Goal: Transaction & Acquisition: Purchase product/service

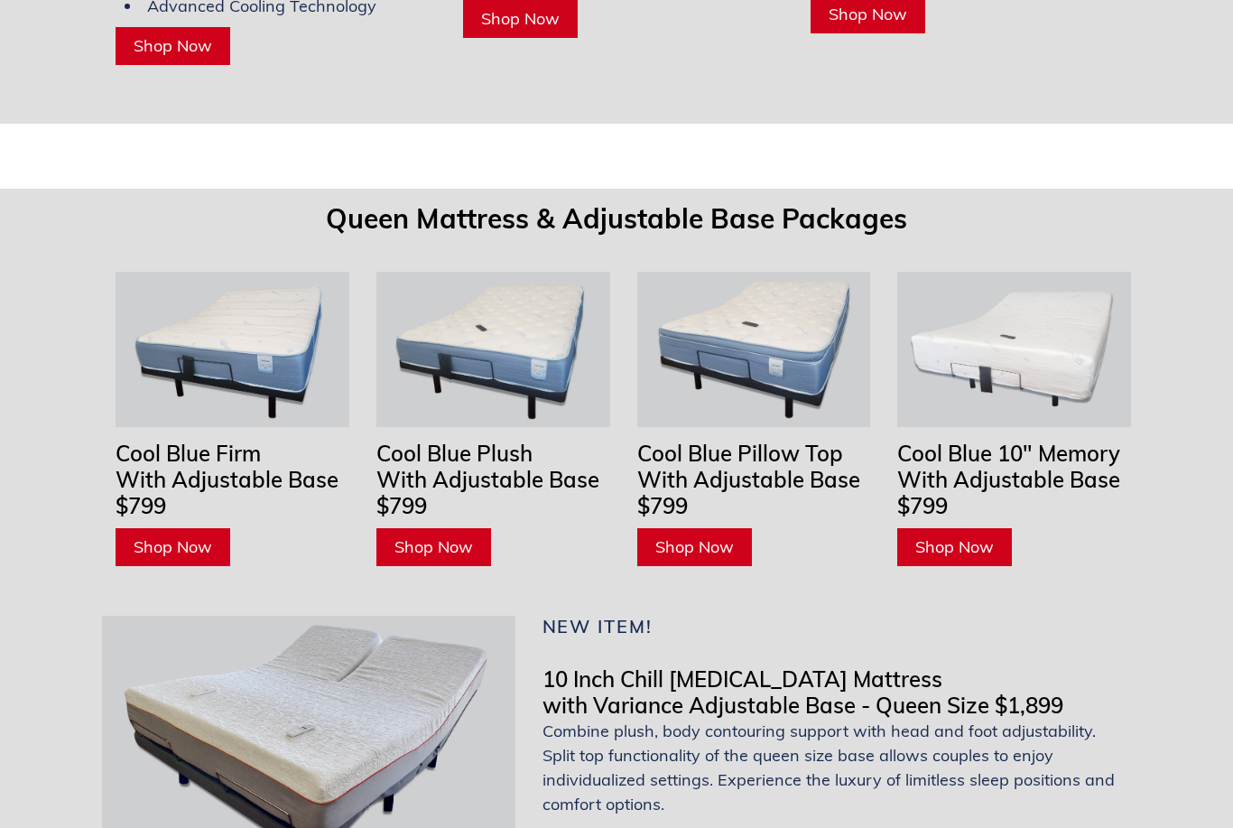
scroll to position [5456, 0]
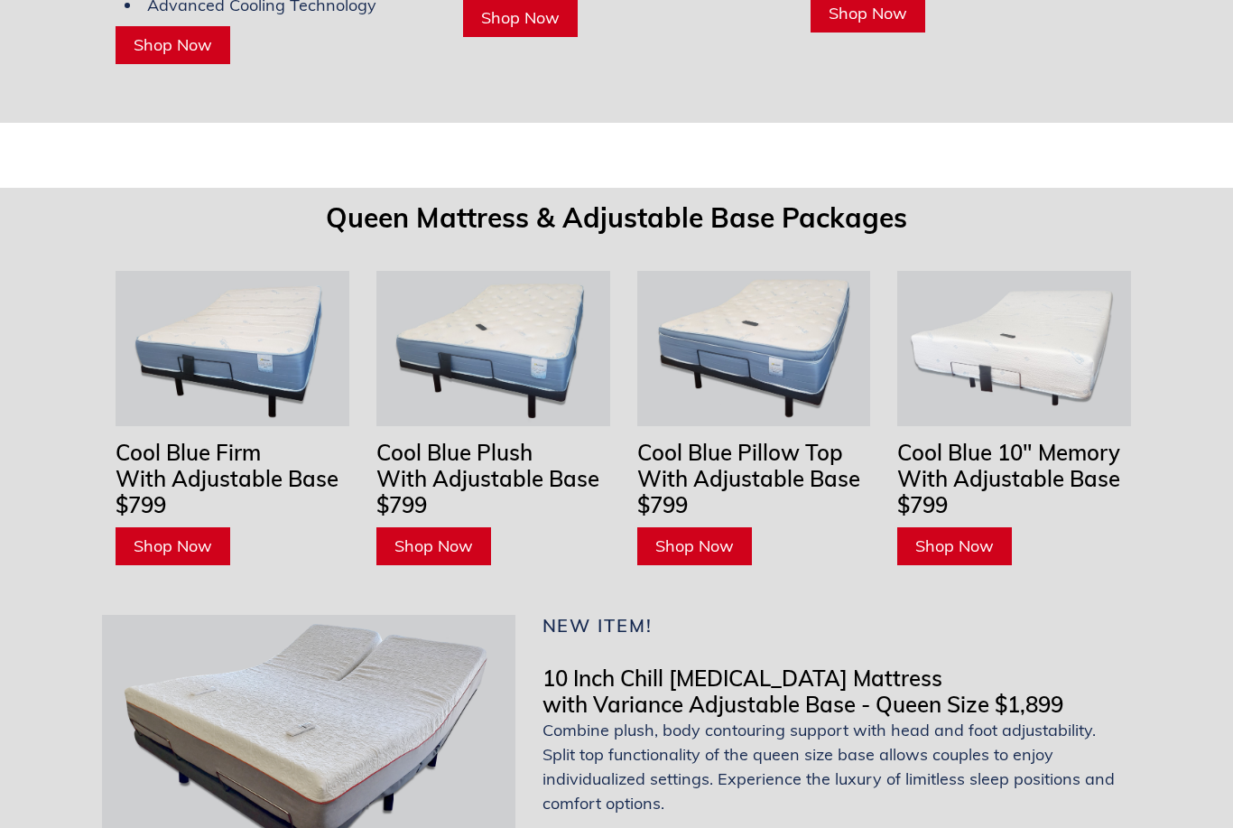
click at [179, 536] on span "Shop Now" at bounding box center [173, 546] width 79 height 21
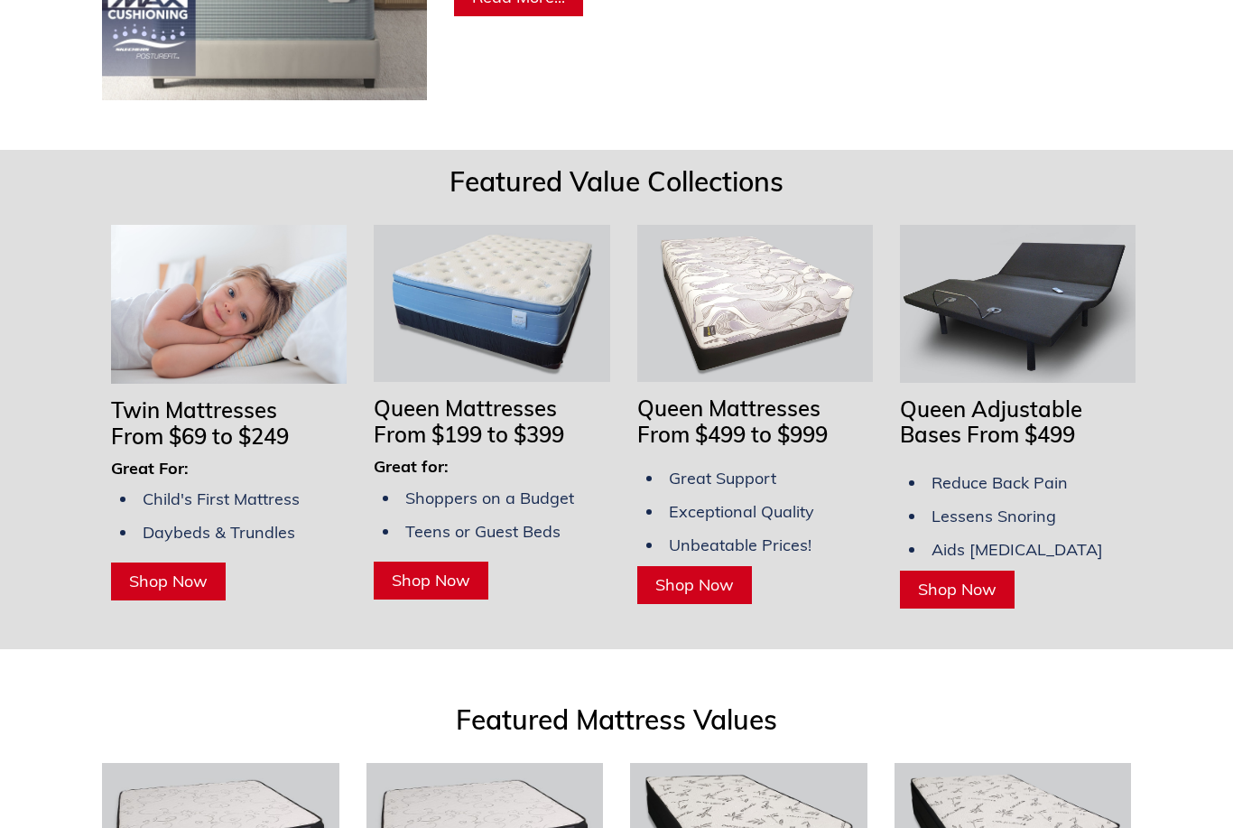
scroll to position [1298, 0]
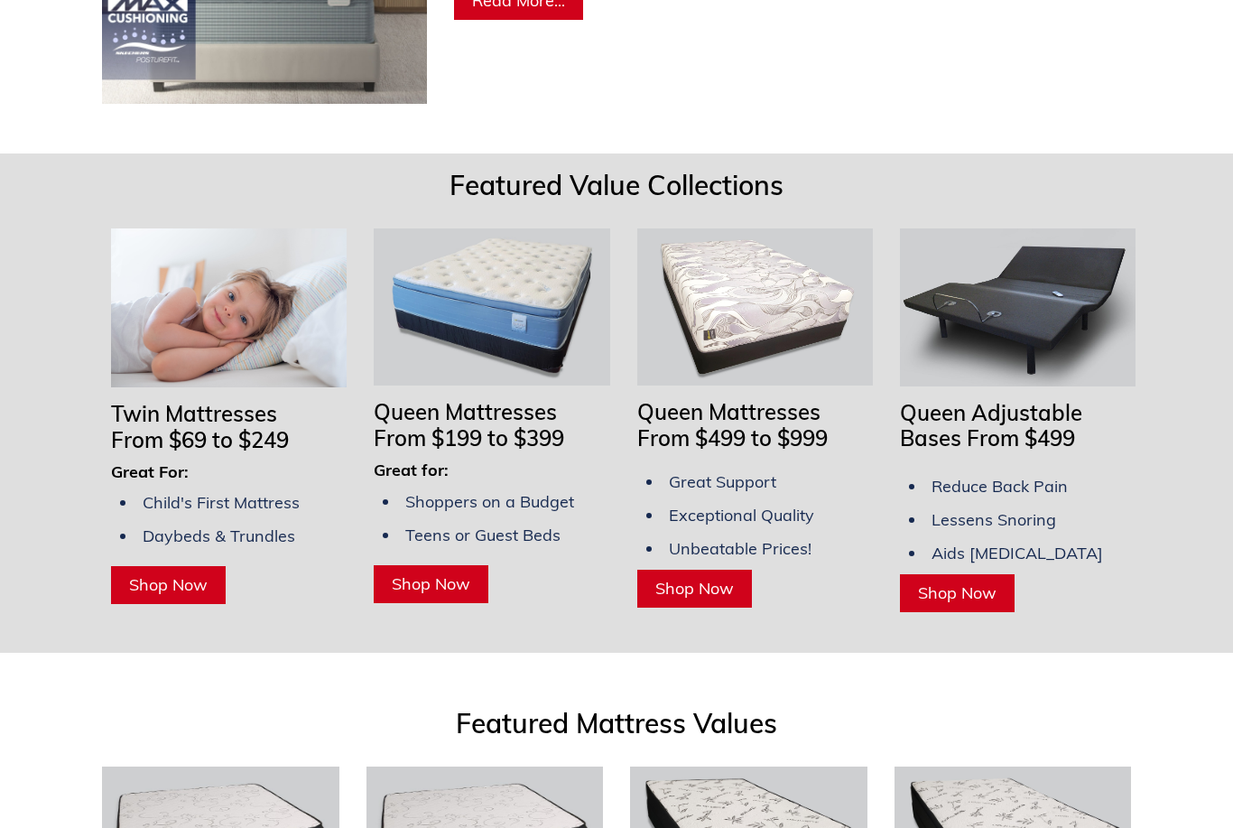
click at [956, 582] on span "Shop Now" at bounding box center [957, 592] width 79 height 21
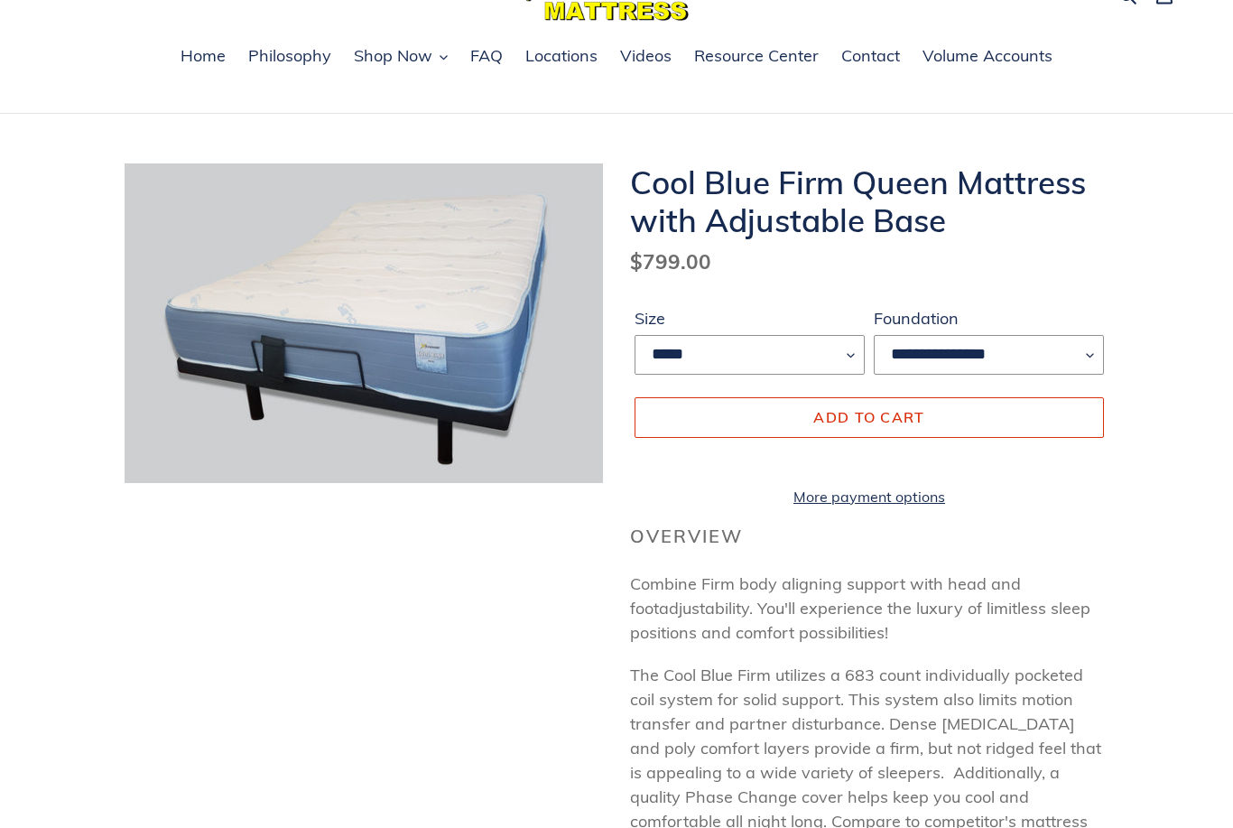
scroll to position [99, 0]
click at [1050, 361] on select "**********" at bounding box center [989, 357] width 230 height 40
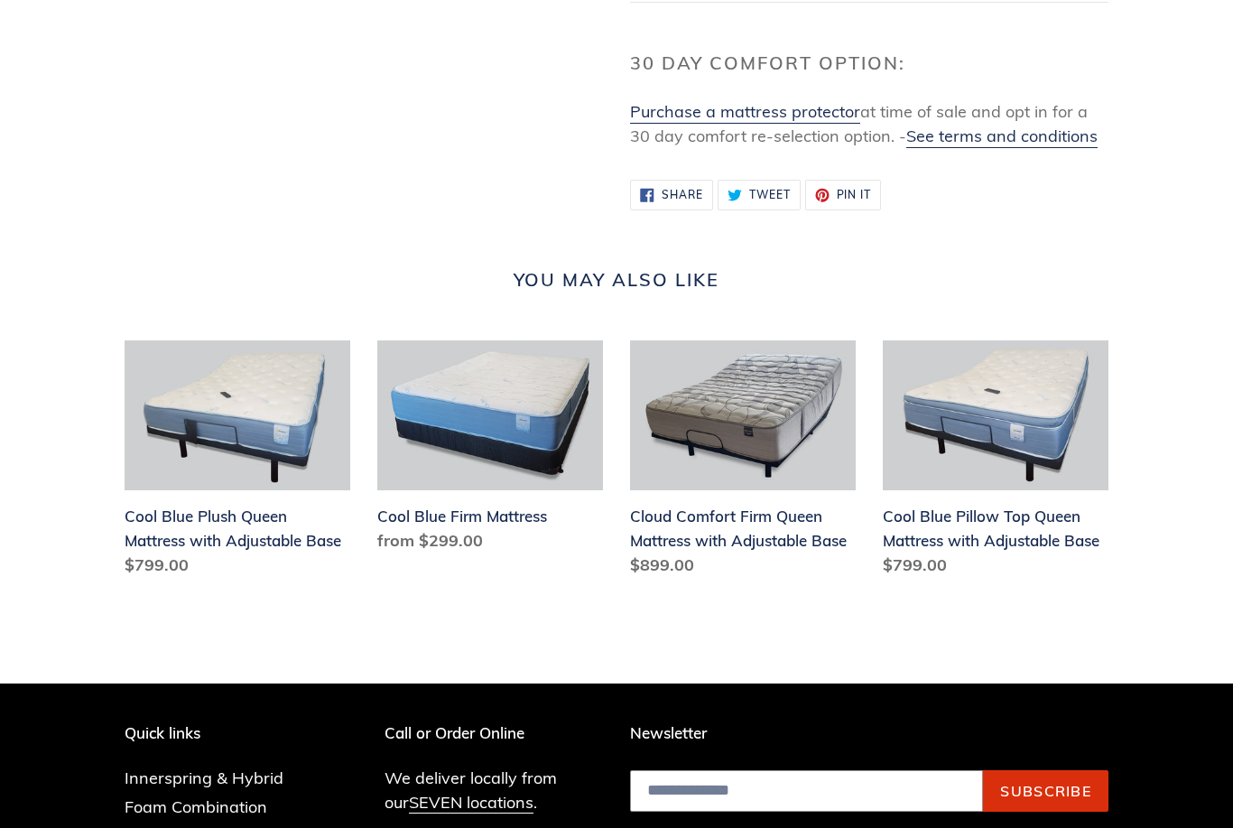
scroll to position [1644, 0]
click at [721, 534] on link "Cloud Comfort Firm Queen Mattress with Adjustable Base" at bounding box center [743, 462] width 226 height 245
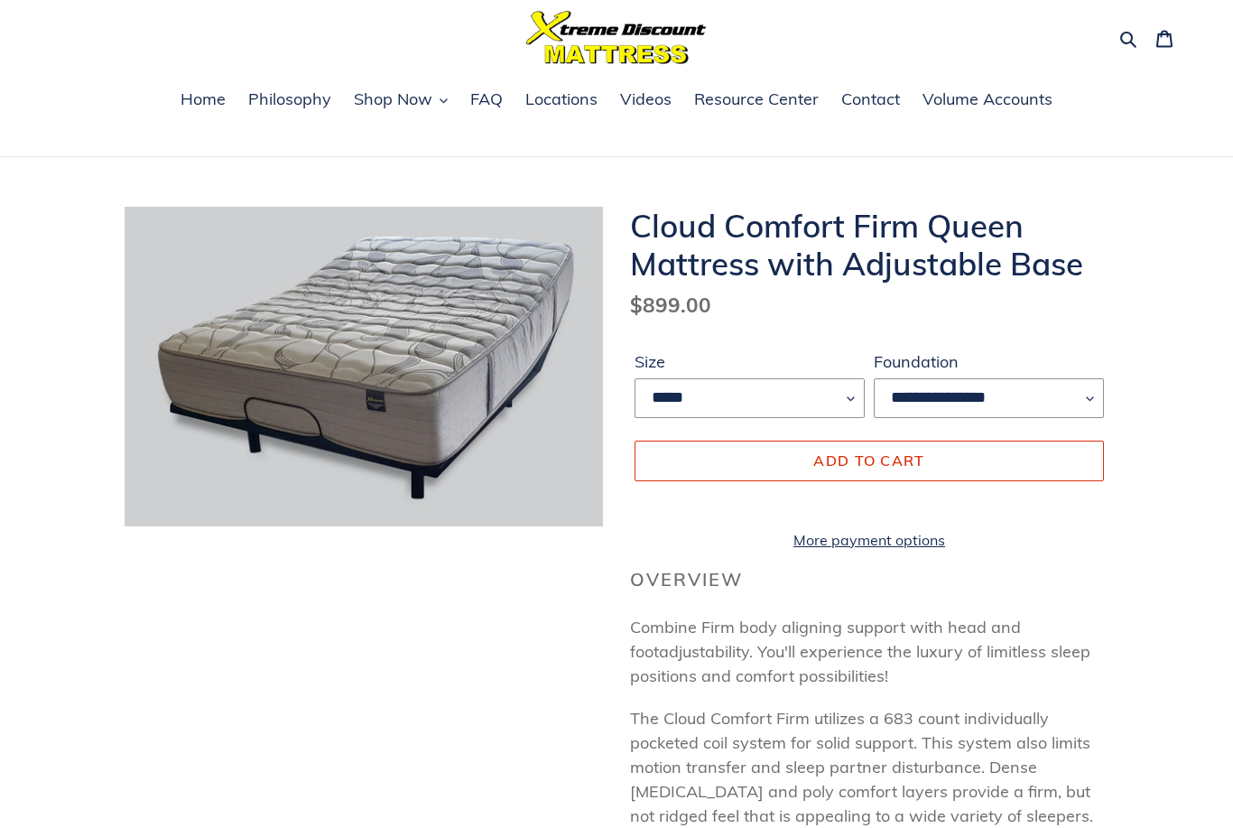
scroll to position [54, 0]
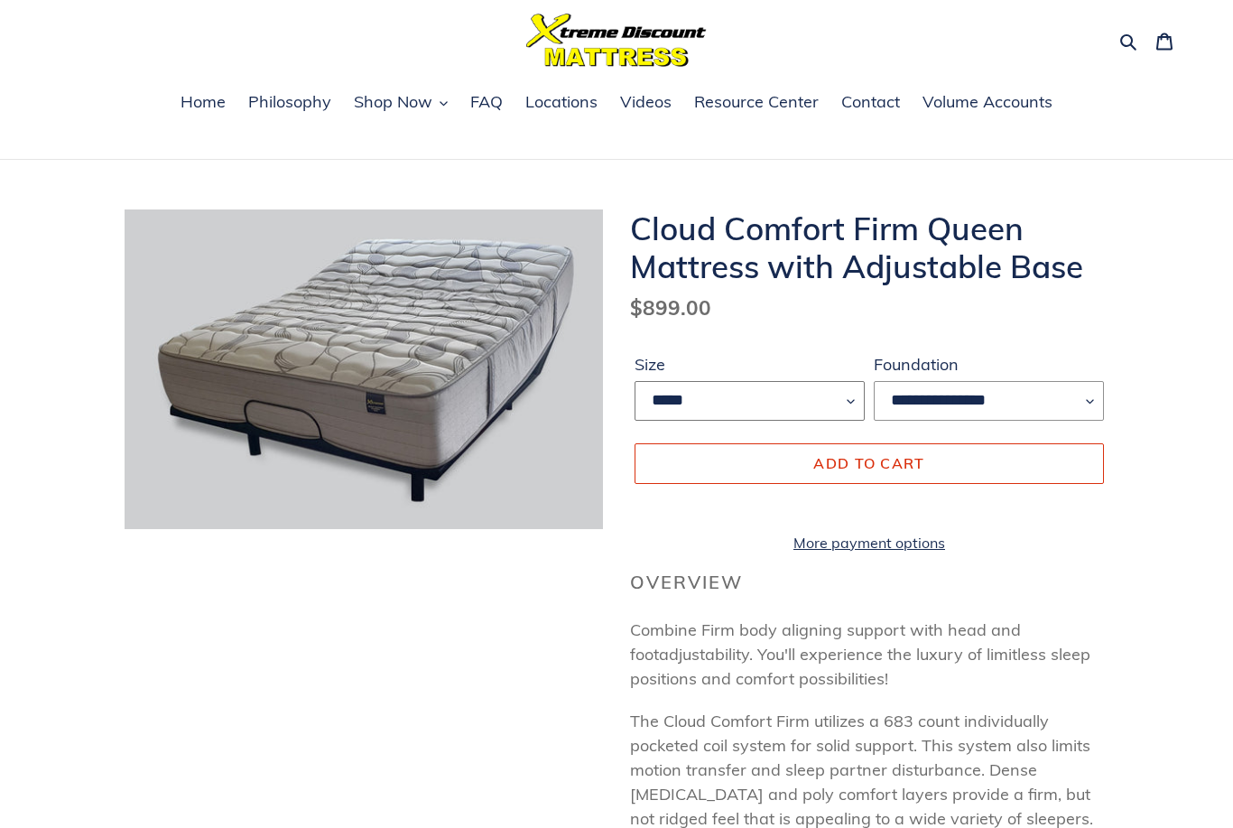
click at [764, 398] on select "*****" at bounding box center [750, 402] width 230 height 40
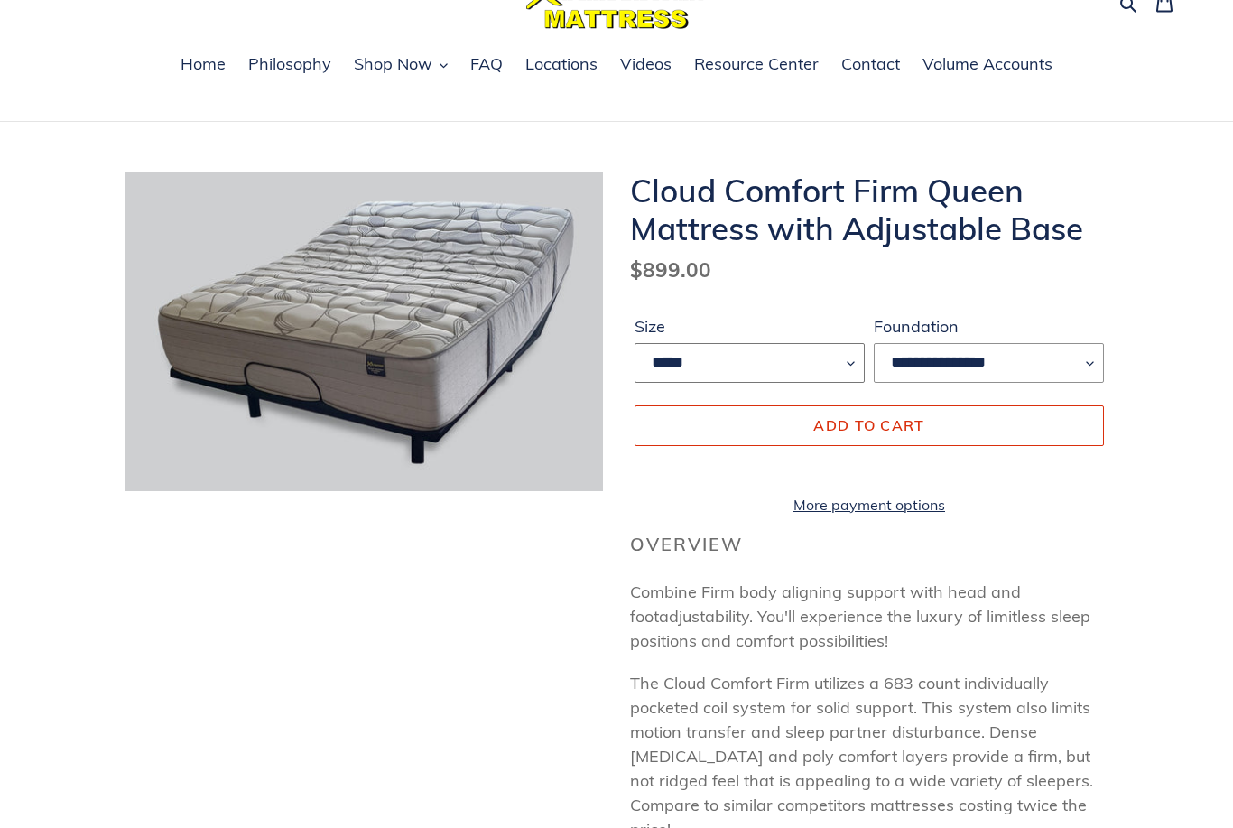
scroll to position [0, 0]
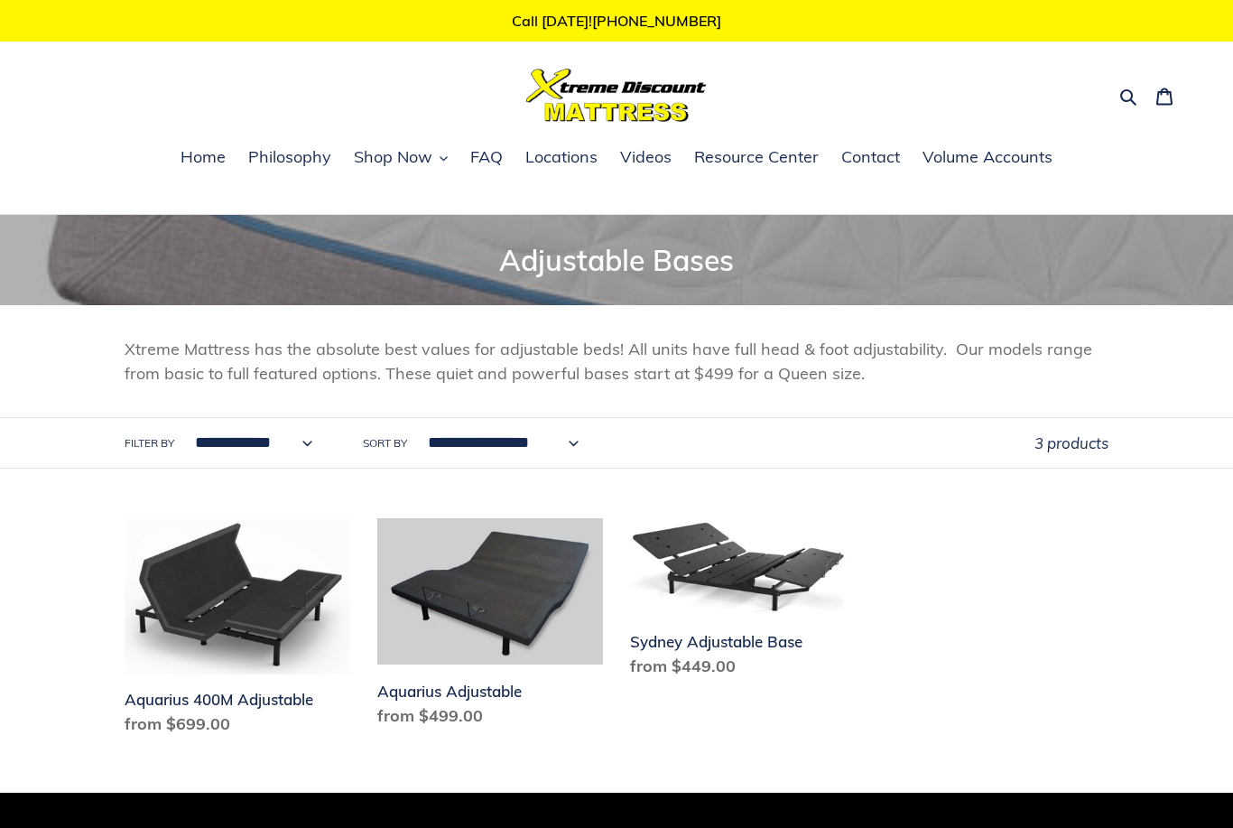
click at [251, 596] on link "Aquarius 400M Adjustable" at bounding box center [238, 630] width 226 height 225
click at [206, 154] on span "Home" at bounding box center [203, 157] width 45 height 22
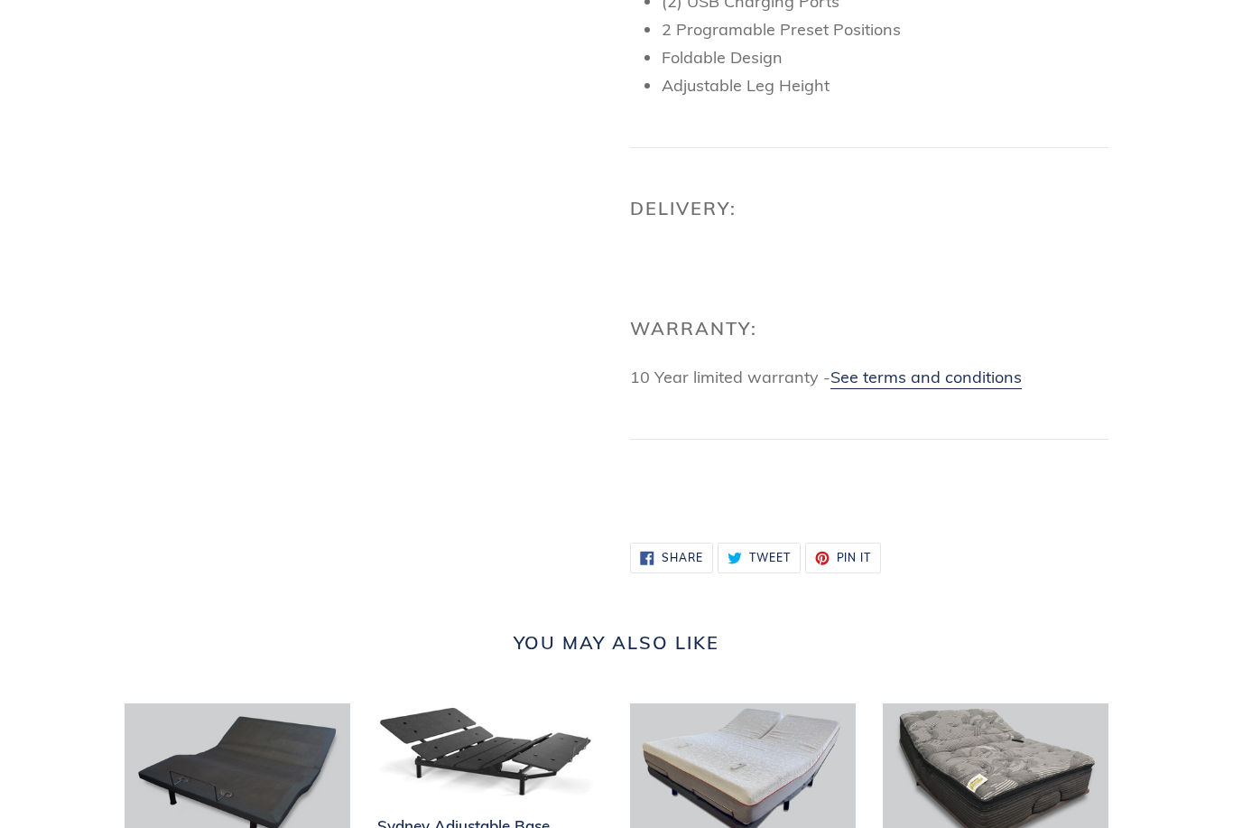
scroll to position [1067, 0]
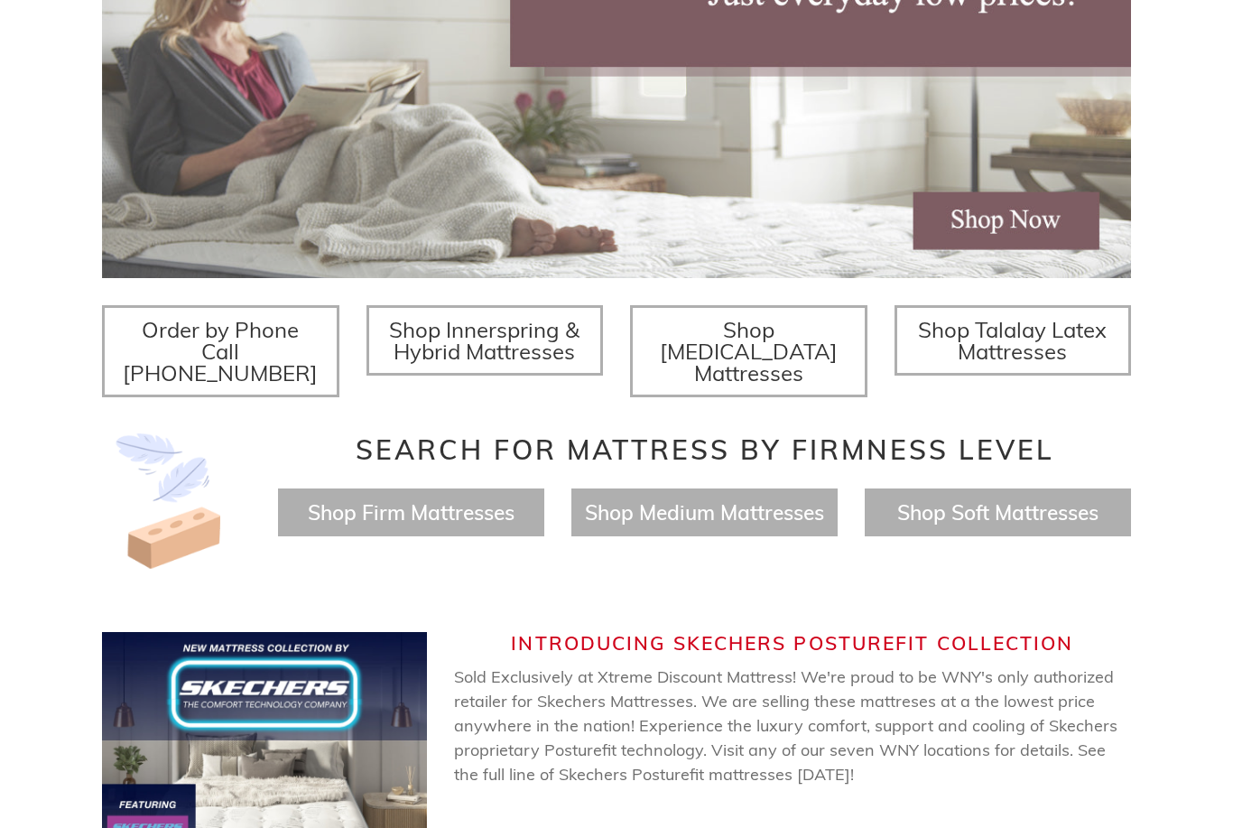
scroll to position [452, 0]
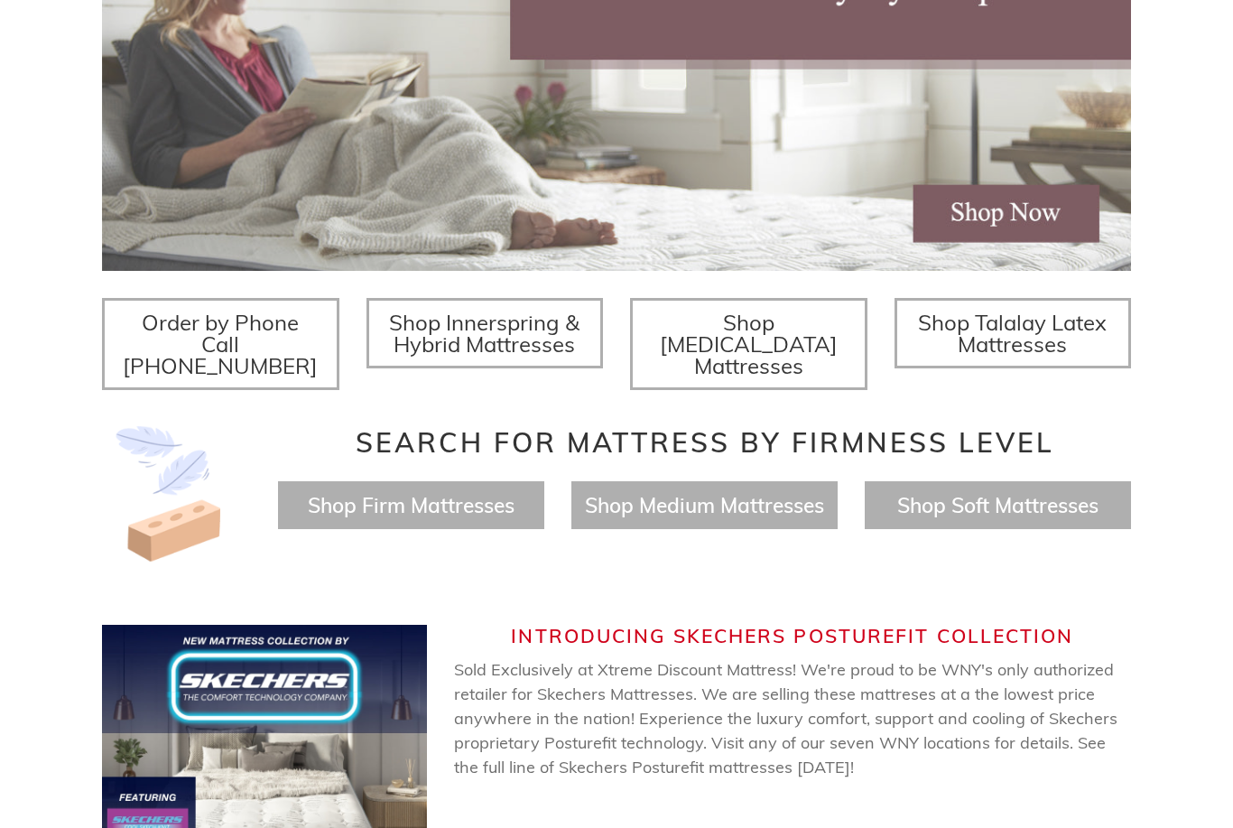
click at [420, 492] on span "Shop Firm Mattresses" at bounding box center [411, 505] width 207 height 26
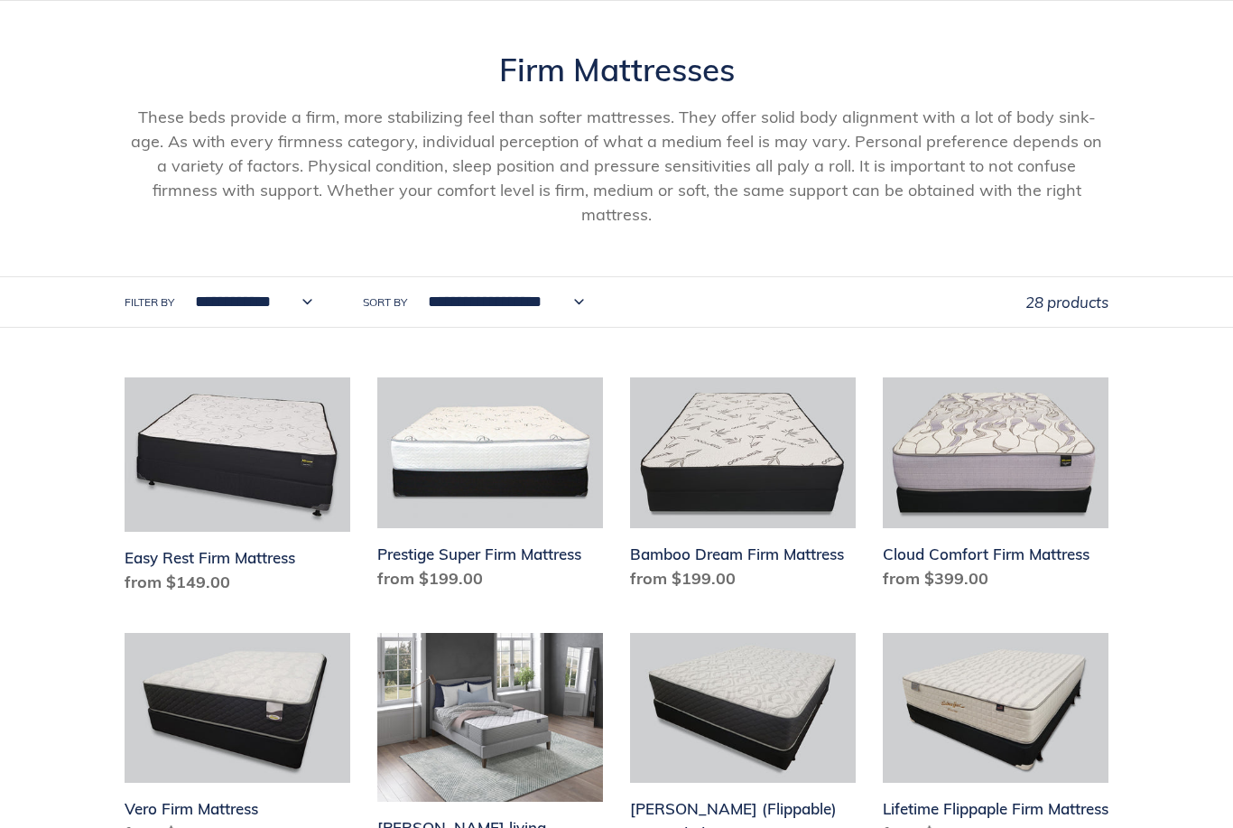
scroll to position [202, 0]
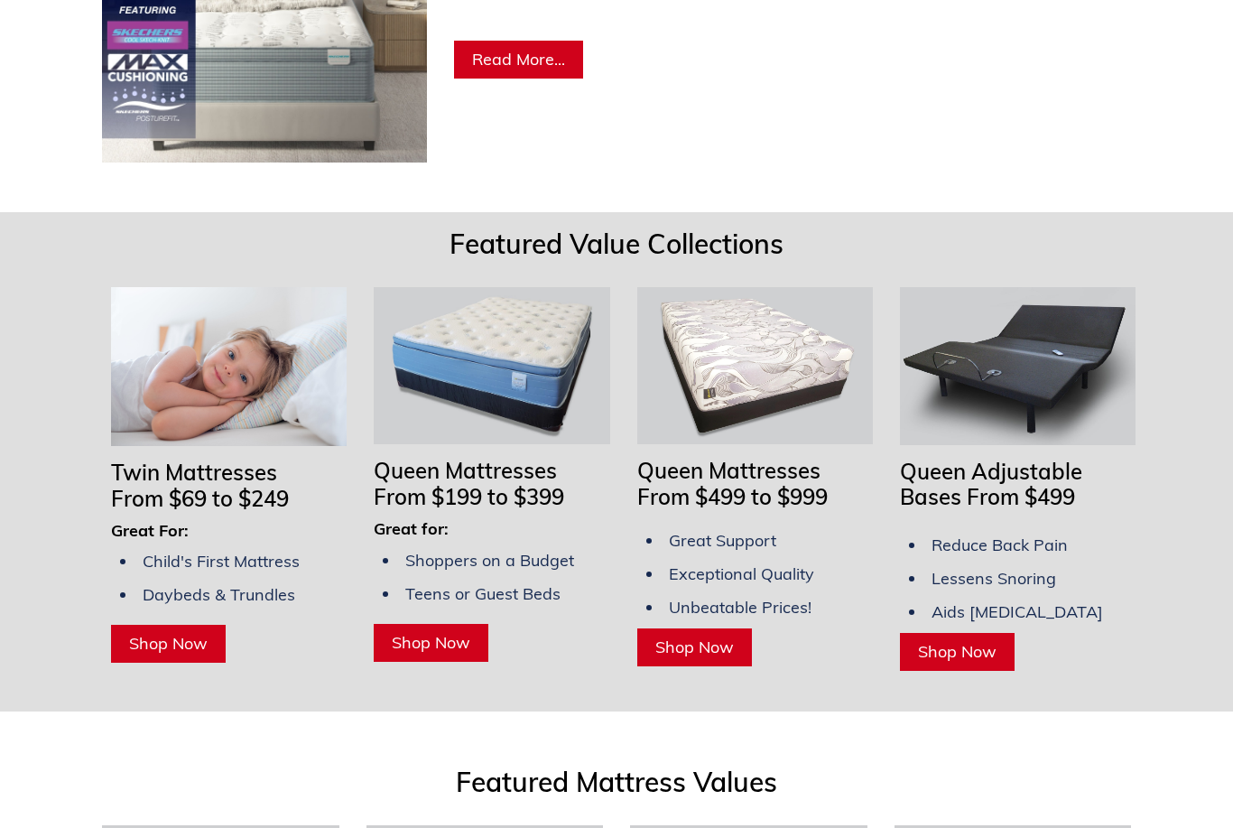
scroll to position [1241, 0]
